Goal: Task Accomplishment & Management: Manage account settings

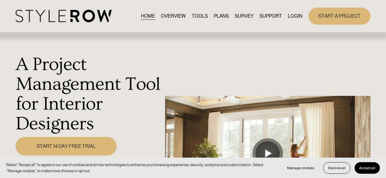
click at [292, 13] on link "LOGIN" at bounding box center [294, 16] width 15 height 8
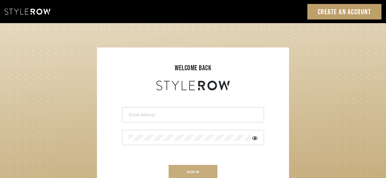
type input "[PERSON_NAME][EMAIL_ADDRESS][DOMAIN_NAME]"
click at [202, 170] on button "sign in" at bounding box center [193, 172] width 49 height 14
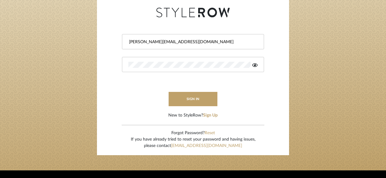
scroll to position [61, 0]
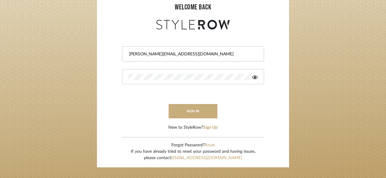
click at [182, 110] on button "sign in" at bounding box center [193, 111] width 49 height 14
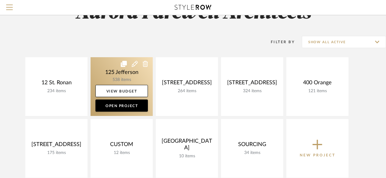
scroll to position [30, 0]
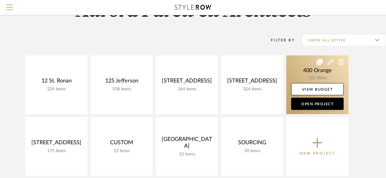
click at [323, 76] on link at bounding box center [317, 84] width 62 height 59
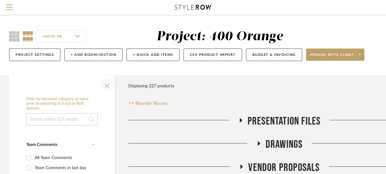
click at [103, 87] on span "button" at bounding box center [107, 84] width 15 height 15
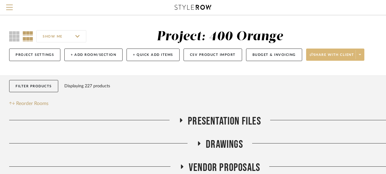
click at [364, 54] on span at bounding box center [359, 54] width 9 height 9
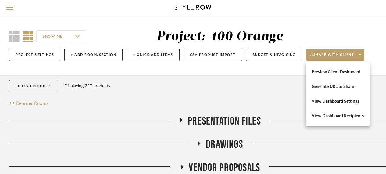
click at [252, 86] on div at bounding box center [193, 87] width 386 height 174
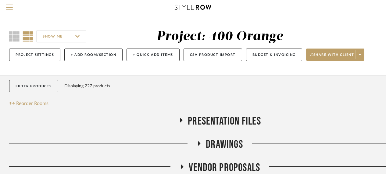
click at [78, 36] on input "SHOW ME" at bounding box center [61, 36] width 50 height 12
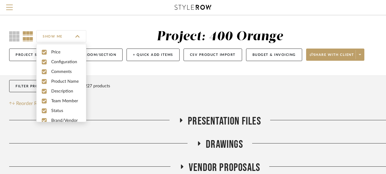
click at [94, 31] on div "SHOW ME" at bounding box center [64, 36] width 111 height 15
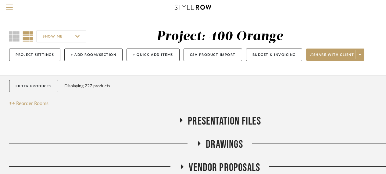
click at [79, 34] on input "SHOW ME" at bounding box center [61, 36] width 50 height 12
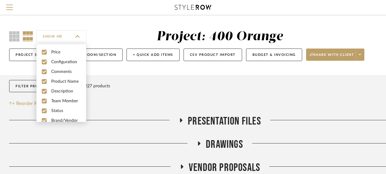
click at [109, 69] on div "SHOW ME Project: 400 Orange Project Settings + Add Room/Section + Quick Add Ite…" at bounding box center [219, 45] width 439 height 60
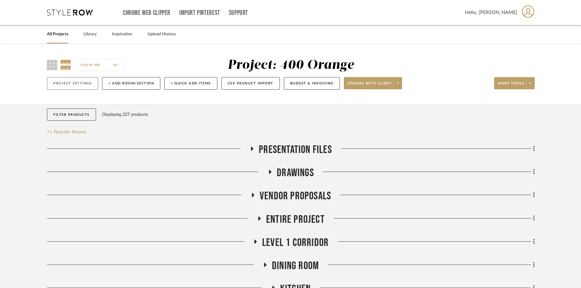
click at [73, 84] on button "Project Settings" at bounding box center [72, 83] width 51 height 12
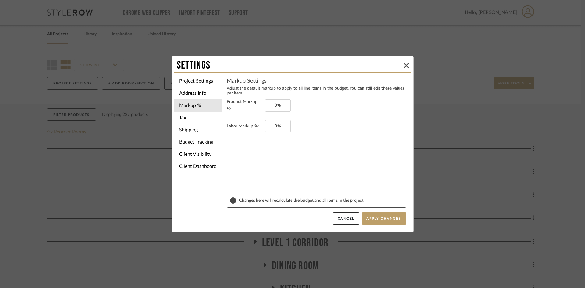
click at [390, 62] on div "Settings" at bounding box center [292, 65] width 237 height 13
click at [390, 64] on button at bounding box center [406, 65] width 7 height 7
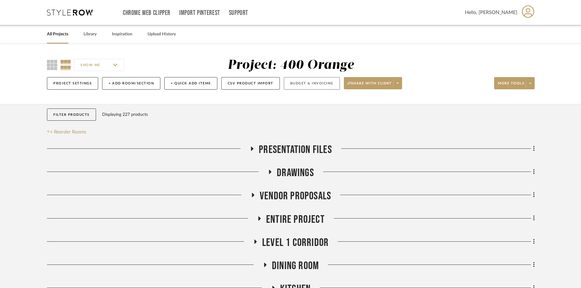
click at [315, 86] on button "Budget & Invoicing" at bounding box center [312, 83] width 56 height 12
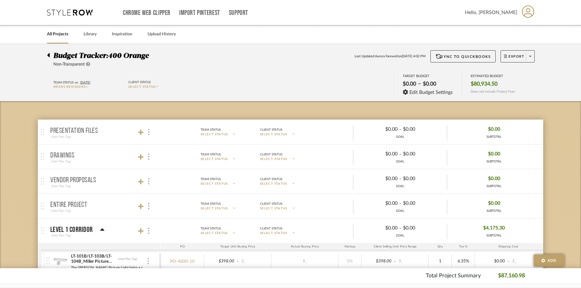
click at [150, 88] on span "SELECT STATUS" at bounding box center [141, 86] width 27 height 3
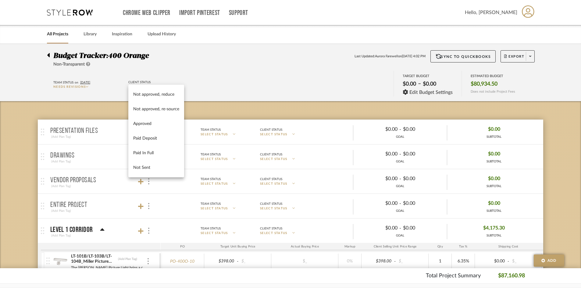
click at [198, 75] on div at bounding box center [290, 144] width 581 height 288
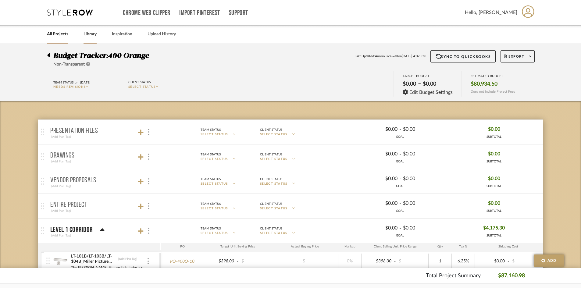
click at [92, 33] on link "Library" at bounding box center [90, 34] width 13 height 8
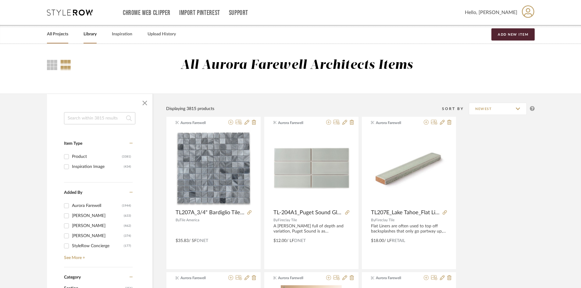
click at [59, 34] on link "All Projects" at bounding box center [57, 34] width 21 height 8
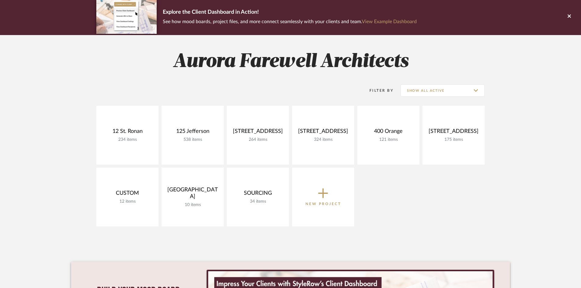
scroll to position [91, 0]
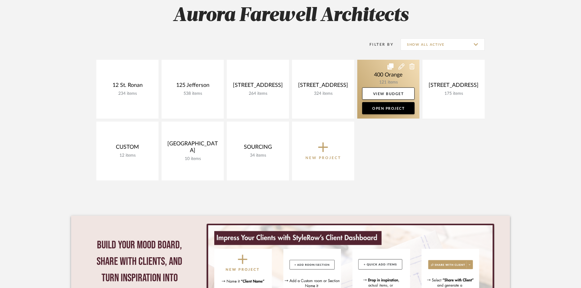
click at [362, 72] on link at bounding box center [388, 89] width 62 height 59
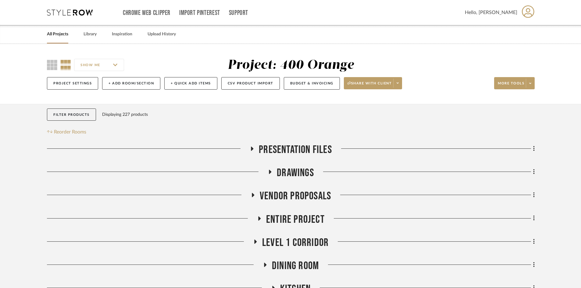
click at [104, 64] on input "SHOW ME" at bounding box center [99, 65] width 50 height 12
click at [184, 62] on div "Project: 400 Orange" at bounding box center [290, 66] width 265 height 16
click at [390, 82] on span at bounding box center [397, 83] width 9 height 9
click at [390, 75] on div at bounding box center [290, 144] width 581 height 288
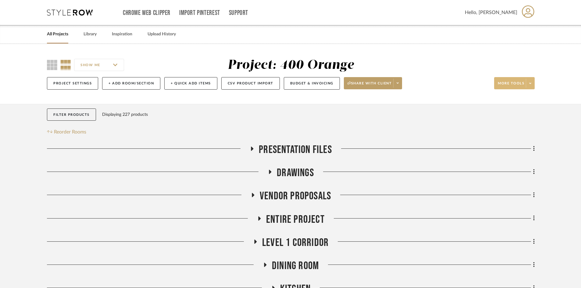
click at [390, 84] on icon at bounding box center [530, 83] width 2 height 1
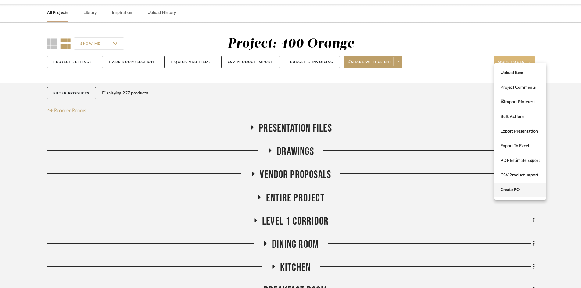
scroll to position [30, 0]
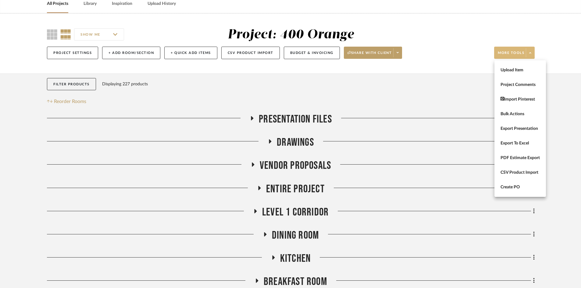
click at [390, 32] on div at bounding box center [290, 144] width 581 height 288
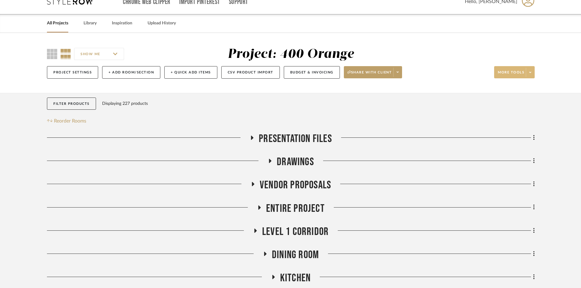
scroll to position [0, 0]
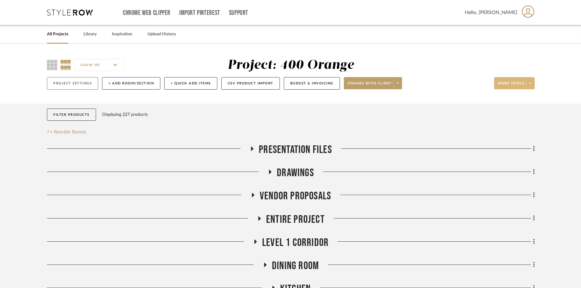
click at [76, 85] on button "Project Settings" at bounding box center [72, 83] width 51 height 12
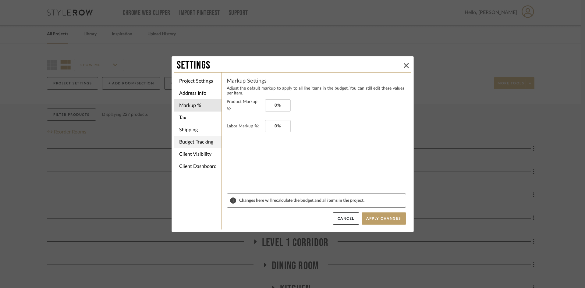
click at [191, 142] on li "Budget Tracking" at bounding box center [197, 142] width 47 height 12
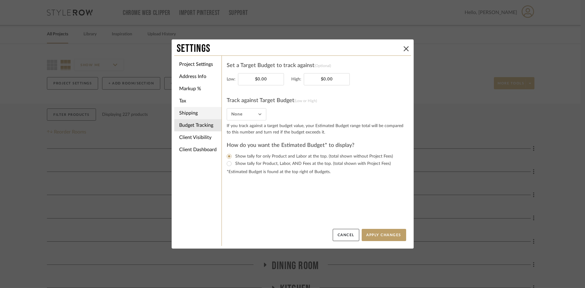
click at [187, 116] on li "Shipping" at bounding box center [197, 113] width 47 height 12
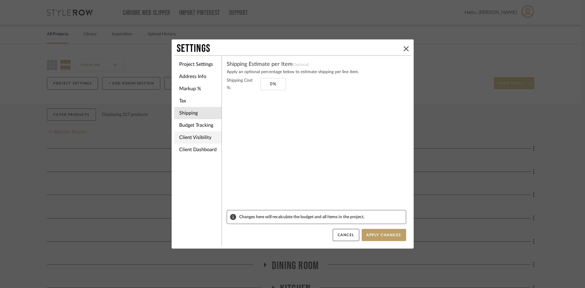
click at [190, 139] on li "Client Visibility" at bounding box center [197, 137] width 47 height 12
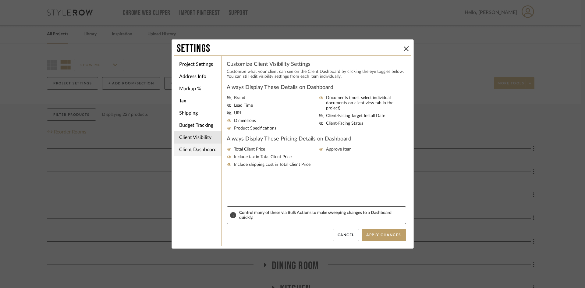
click at [191, 146] on li "Client Dashboard" at bounding box center [197, 150] width 47 height 12
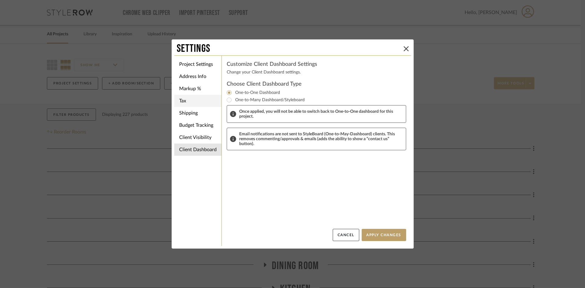
click at [186, 102] on li "Tax" at bounding box center [197, 101] width 47 height 12
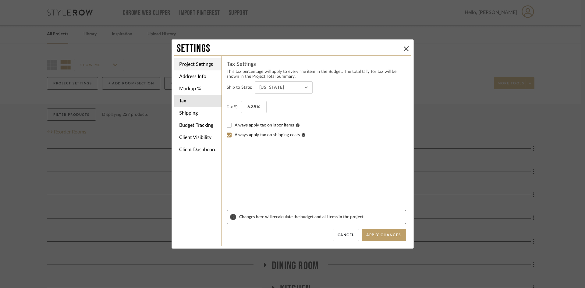
click at [195, 66] on li "Project Settings" at bounding box center [197, 64] width 47 height 12
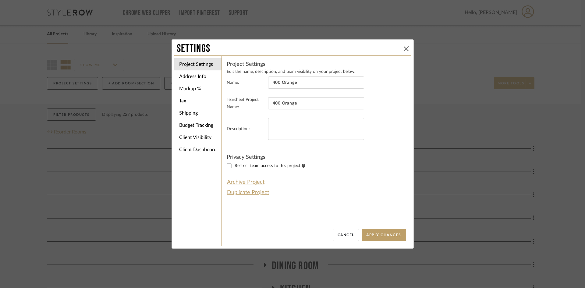
click at [390, 50] on icon at bounding box center [406, 48] width 5 height 5
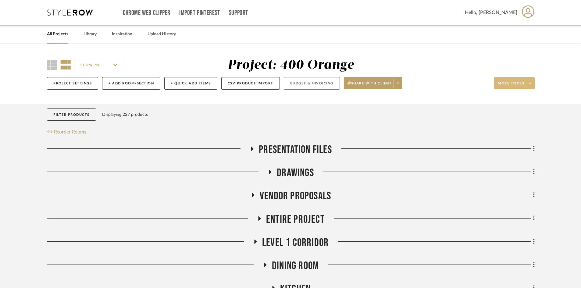
click at [324, 87] on button "Budget & Invoicing" at bounding box center [312, 83] width 56 height 12
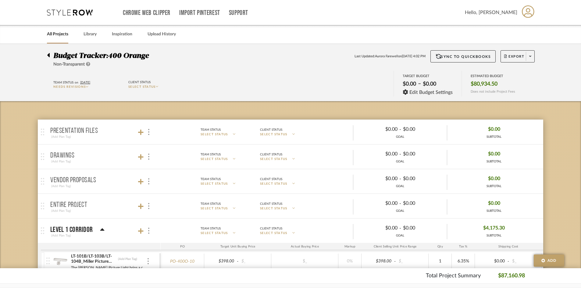
click at [86, 88] on span "Needs Revisions" at bounding box center [69, 86] width 32 height 3
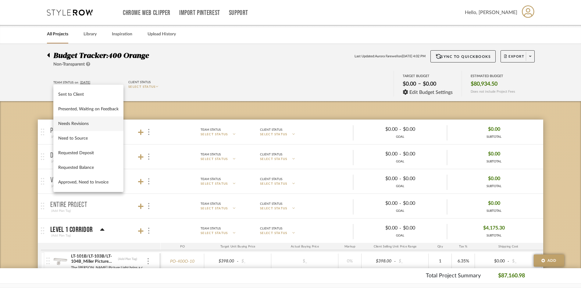
click at [229, 86] on div at bounding box center [290, 144] width 581 height 288
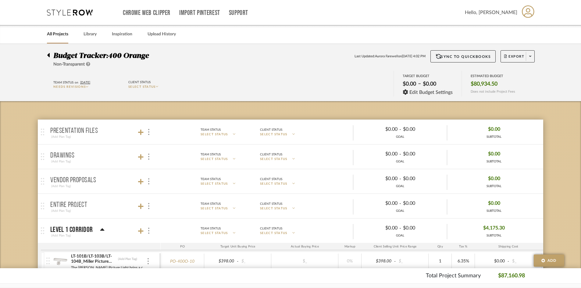
click at [149, 84] on div "Client Status" at bounding box center [139, 82] width 22 height 5
click at [152, 86] on span "SELECT STATUS" at bounding box center [141, 86] width 27 height 3
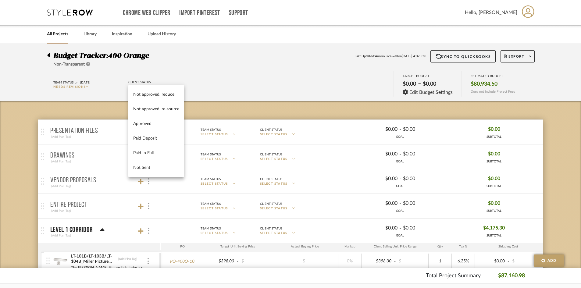
click at [152, 86] on div "Not approved, reduce Not approved, re-source Approved Paid Deposit Paid In Full…" at bounding box center [156, 131] width 56 height 93
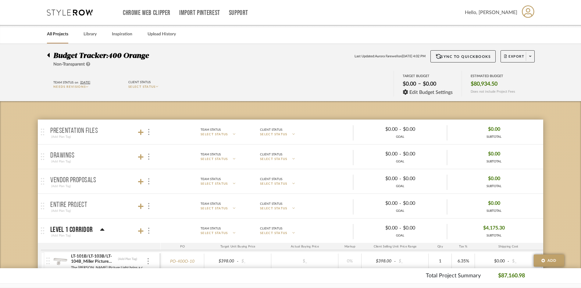
click at [266, 73] on div "Team Status on 9/22/2025 Needs Revisions Client Status SELECT STATUS TARGET BUD…" at bounding box center [290, 84] width 505 height 27
click at [52, 55] on div at bounding box center [50, 53] width 6 height 7
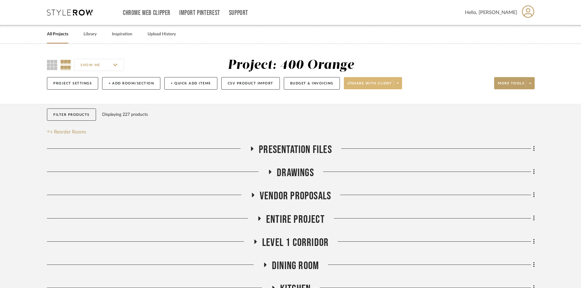
click at [390, 83] on span at bounding box center [397, 83] width 9 height 9
click at [390, 83] on div at bounding box center [290, 144] width 581 height 288
click at [390, 83] on span at bounding box center [397, 83] width 9 height 9
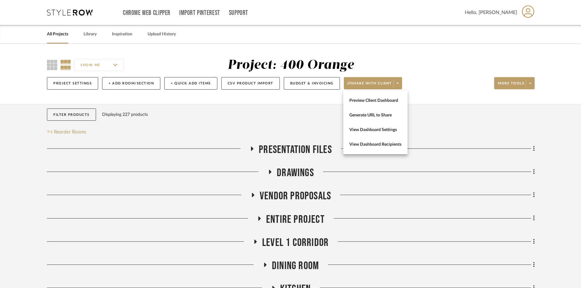
click at [390, 134] on div at bounding box center [290, 144] width 581 height 288
click at [390, 82] on icon at bounding box center [530, 83] width 2 height 3
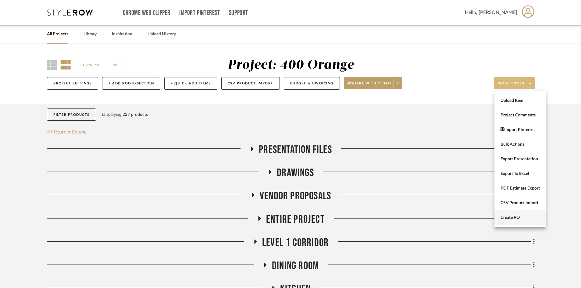
click at [390, 178] on button "Create PO" at bounding box center [520, 217] width 52 height 15
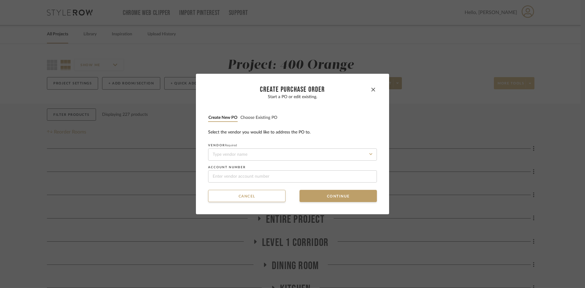
click at [256, 119] on button "Choose existing PO" at bounding box center [258, 118] width 37 height 6
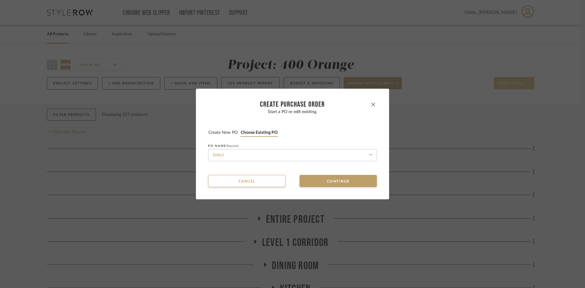
click at [370, 105] on button "button" at bounding box center [373, 104] width 7 height 7
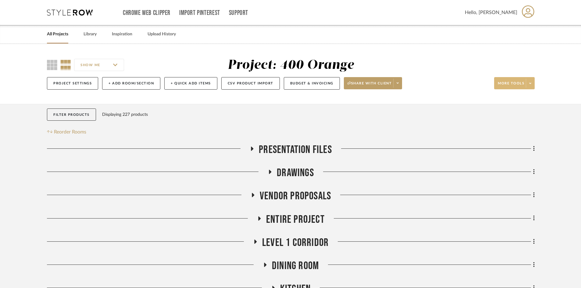
click at [390, 79] on span at bounding box center [530, 83] width 9 height 9
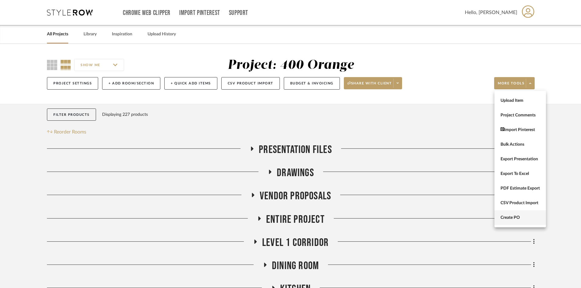
click at [390, 178] on span "Create PO" at bounding box center [520, 217] width 39 height 5
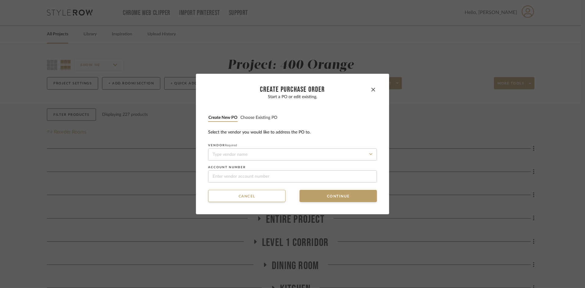
click at [252, 118] on button "Choose existing PO" at bounding box center [258, 118] width 37 height 6
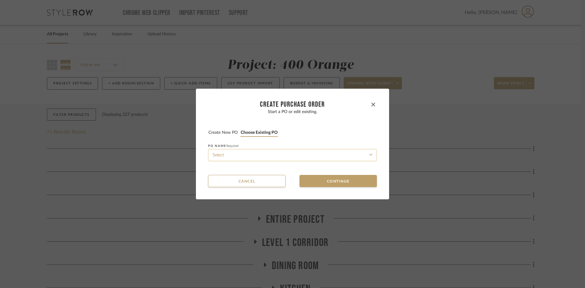
click at [280, 151] on input at bounding box center [292, 155] width 169 height 12
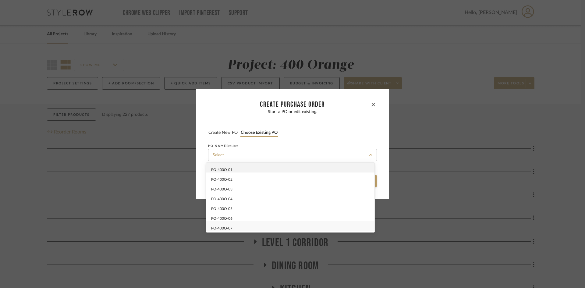
click at [241, 178] on div "PO-400O-07" at bounding box center [290, 226] width 168 height 10
type input "PO-400O-07"
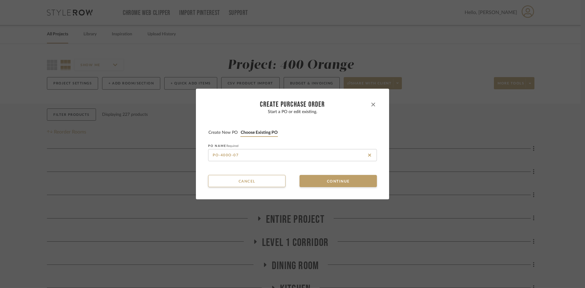
click at [373, 107] on button "button" at bounding box center [373, 104] width 7 height 7
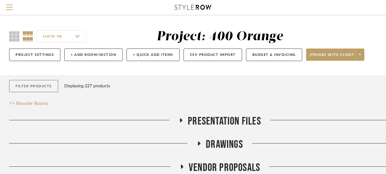
click at [33, 88] on button "Filter Products" at bounding box center [33, 86] width 49 height 12
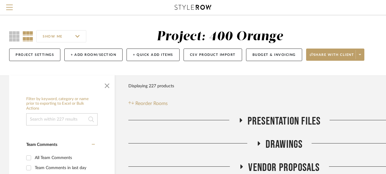
click at [50, 120] on input at bounding box center [61, 119] width 71 height 12
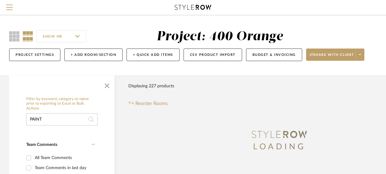
type input "PAINT"
click at [214, 116] on div "LOADING" at bounding box center [279, 130] width 302 height 46
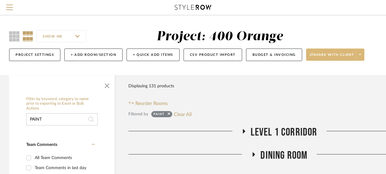
click at [361, 50] on button "Share with client" at bounding box center [335, 54] width 59 height 12
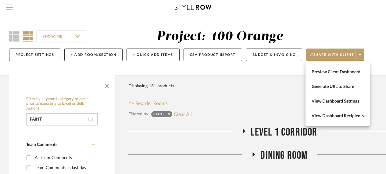
click at [347, 23] on div at bounding box center [193, 87] width 386 height 174
